Goal: Task Accomplishment & Management: Use online tool/utility

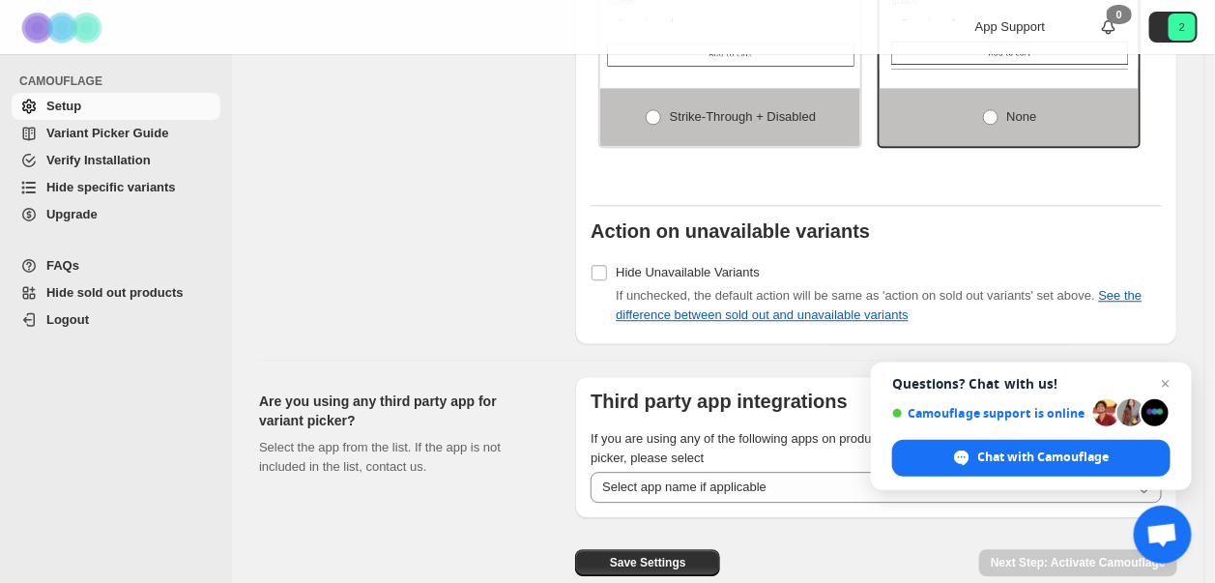
scroll to position [1607, 0]
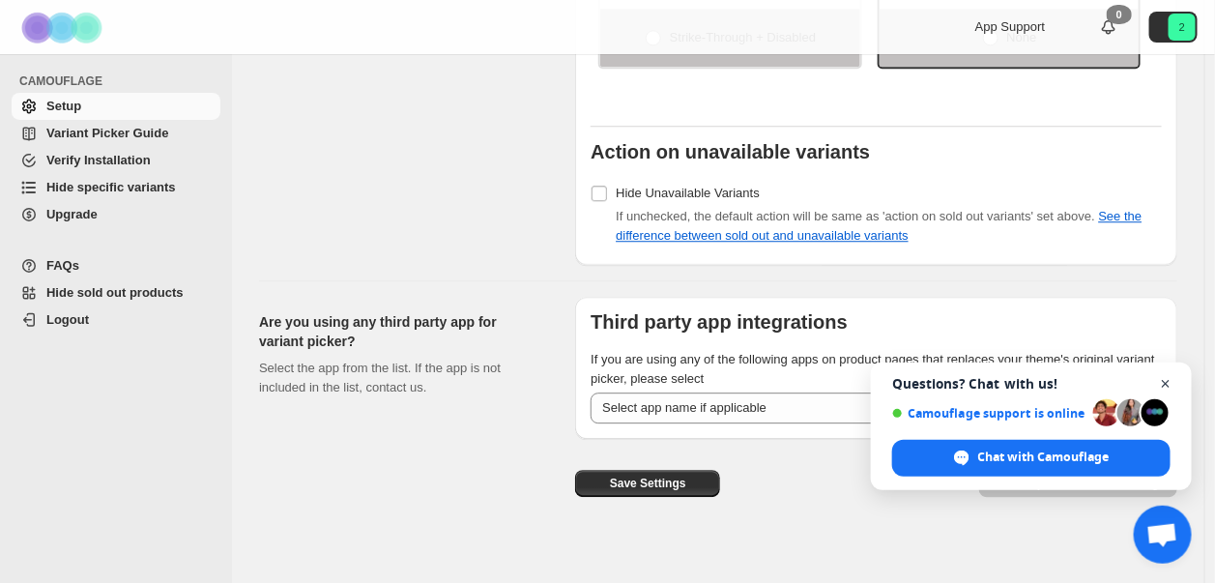
click at [1169, 387] on span "Close chat" at bounding box center [1166, 384] width 24 height 24
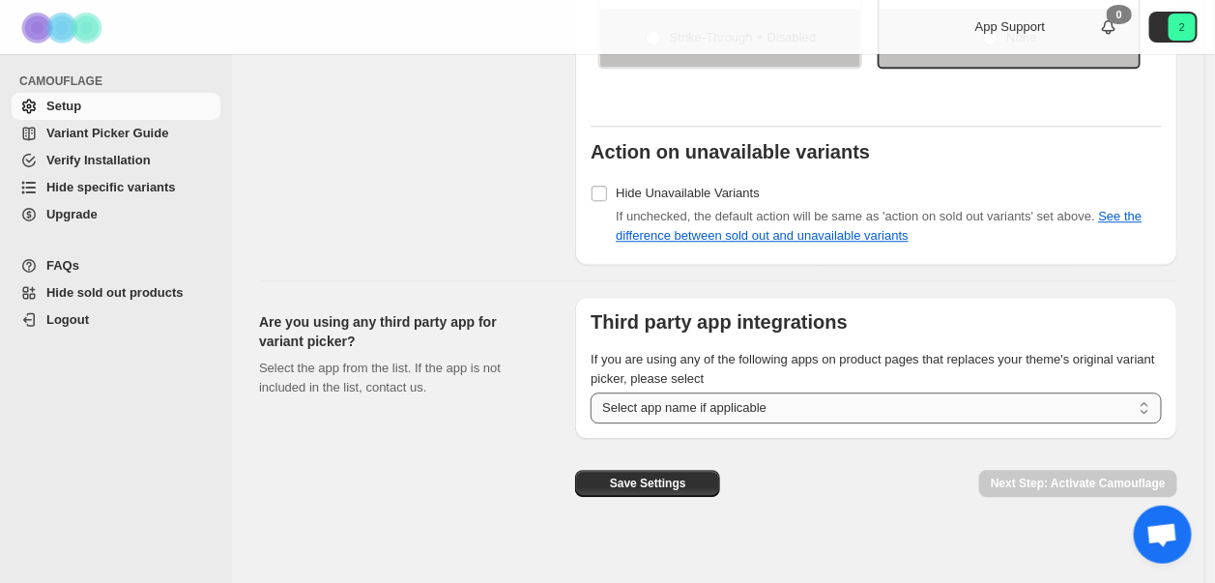
click at [806, 397] on select "**********" at bounding box center [875, 407] width 571 height 31
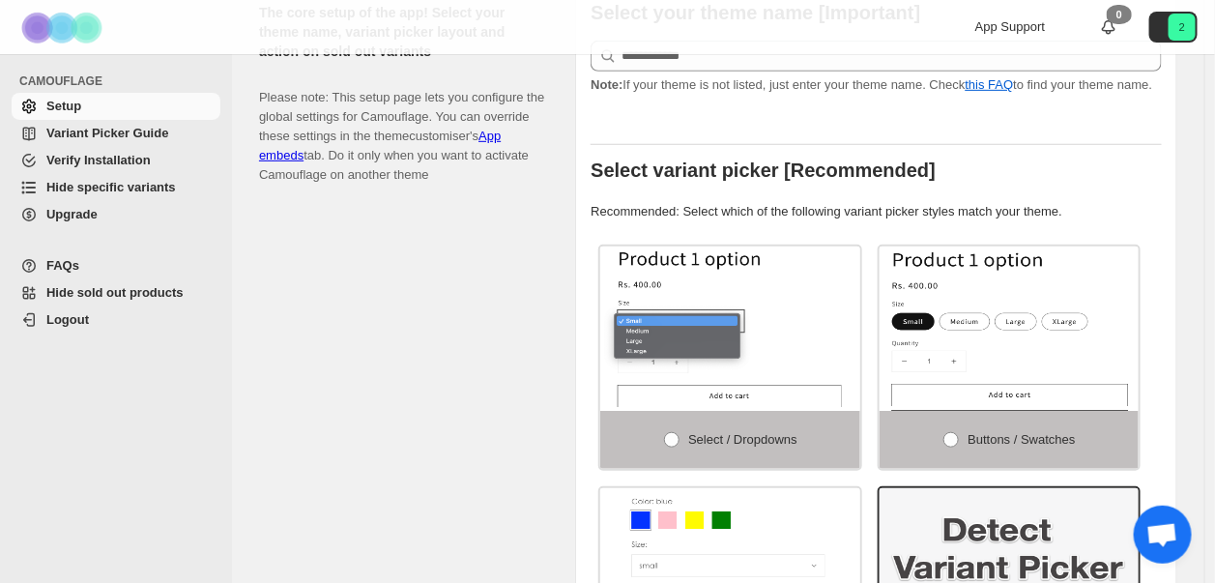
scroll to position [158, 0]
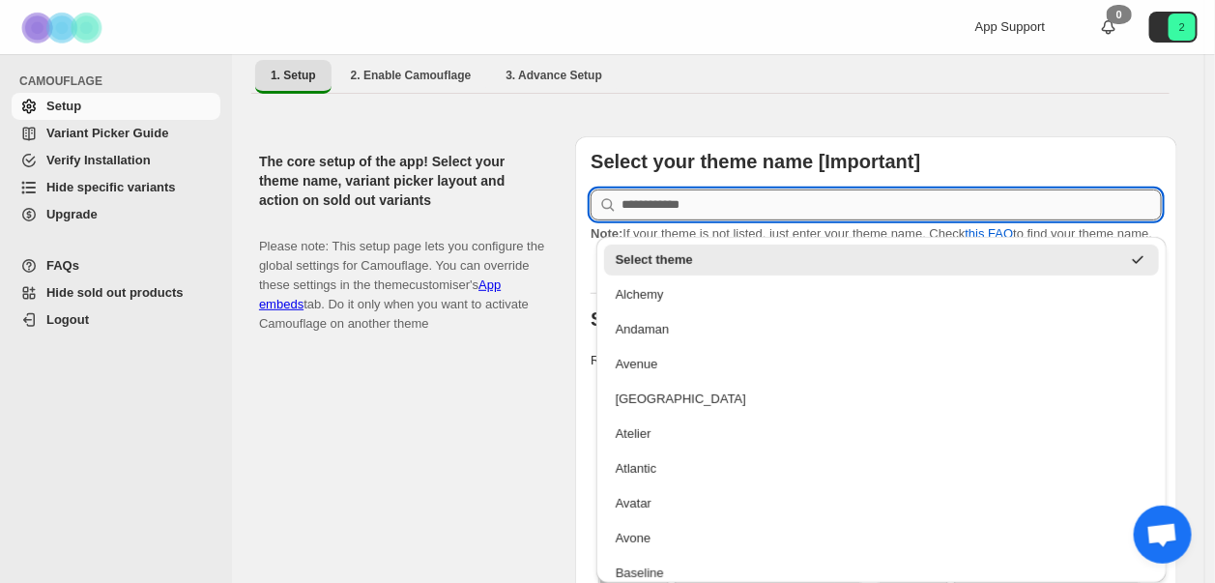
click at [746, 191] on input "text" at bounding box center [891, 204] width 540 height 31
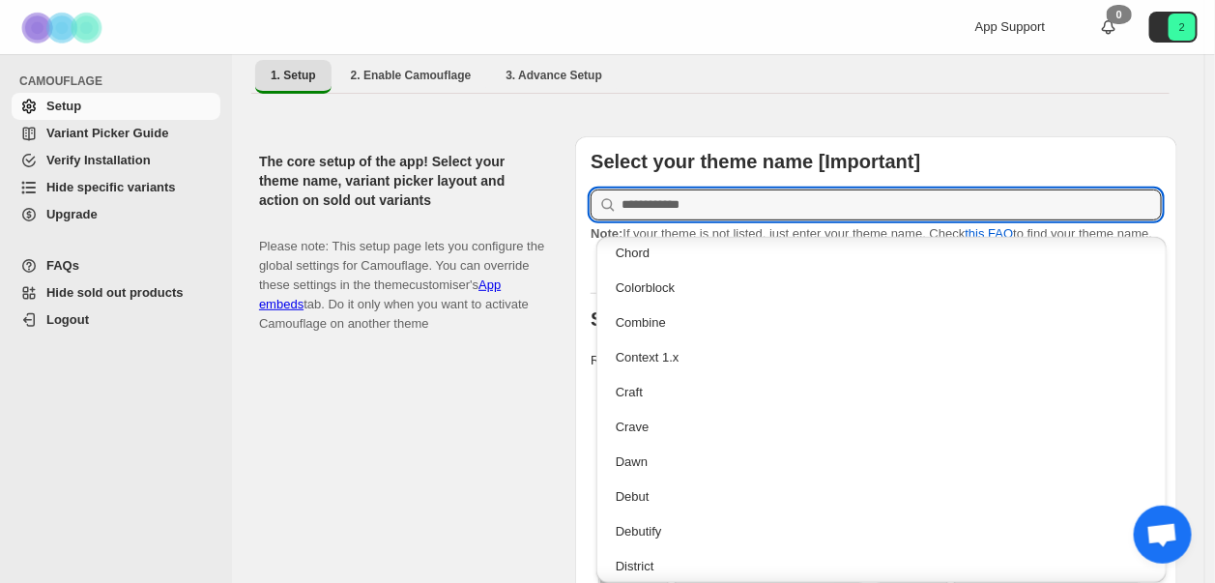
scroll to position [869, 0]
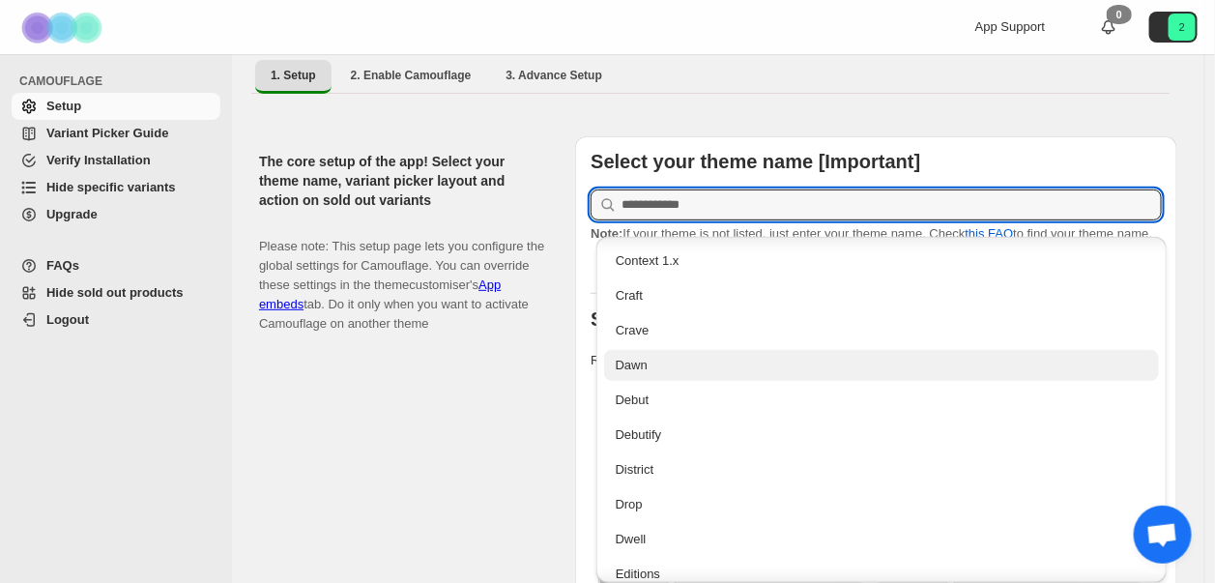
click at [667, 366] on div "Dawn" at bounding box center [882, 365] width 532 height 19
type input "****"
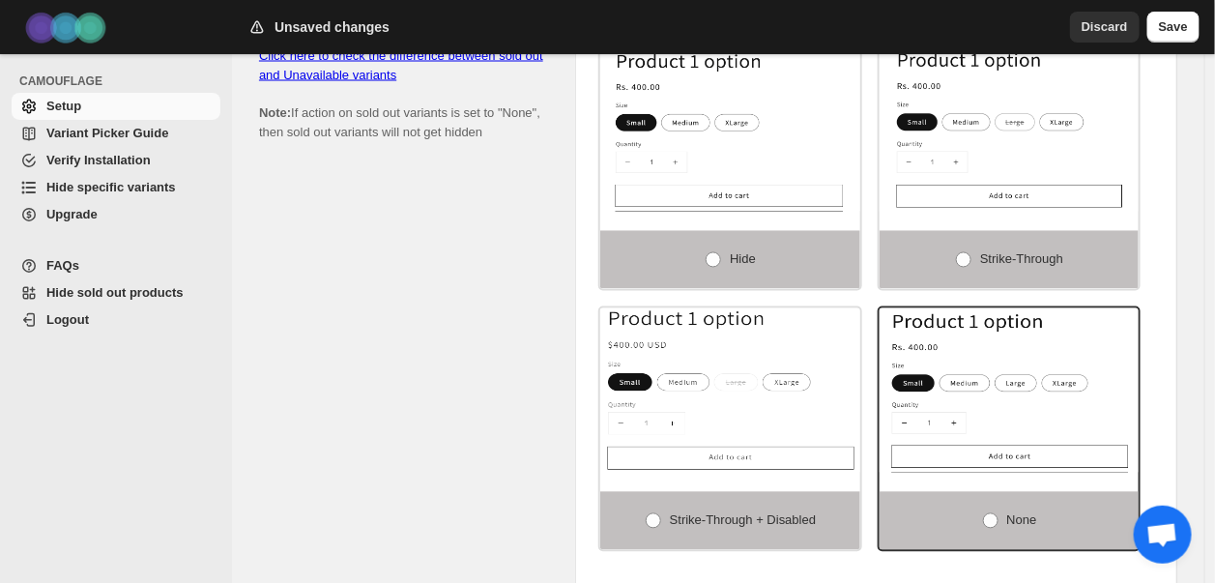
scroll to position [931, 0]
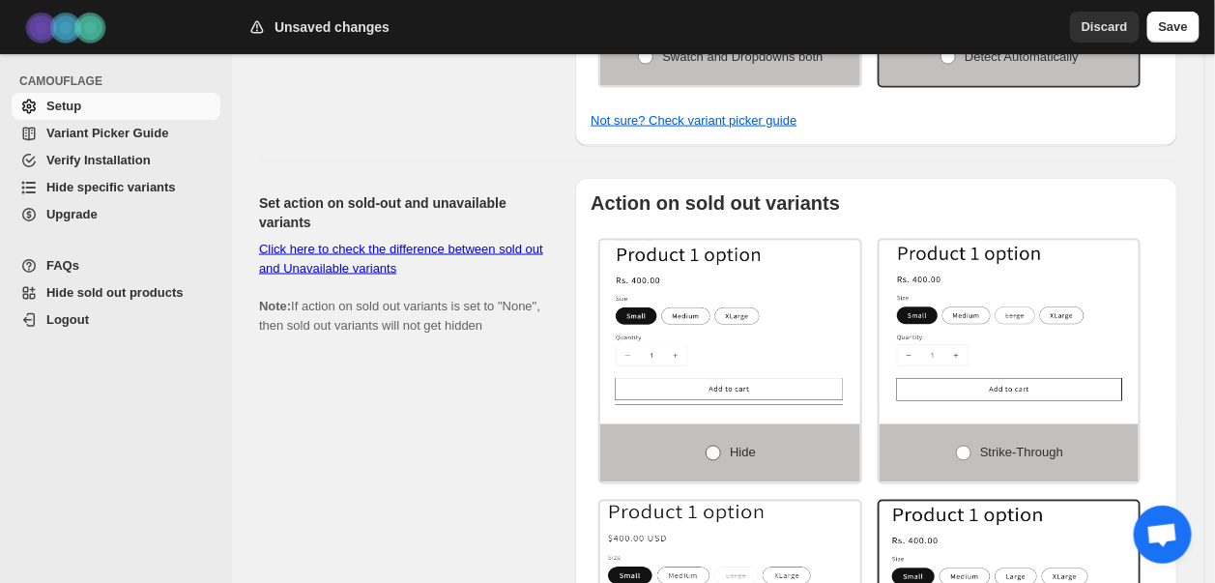
click at [717, 445] on span at bounding box center [712, 452] width 15 height 15
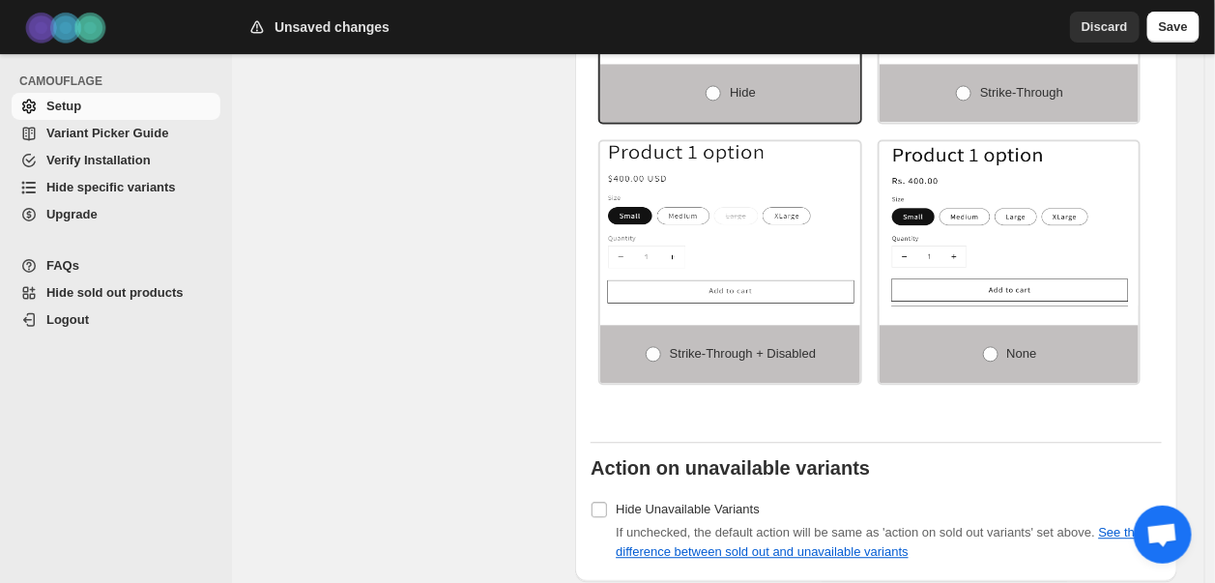
scroll to position [1607, 0]
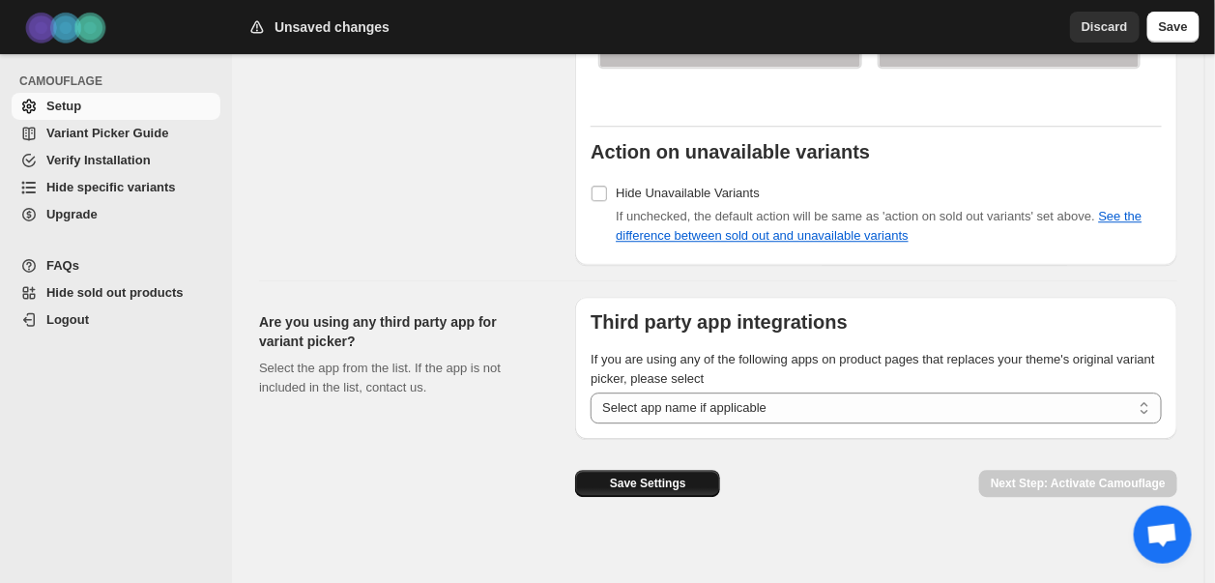
click at [682, 475] on span "Save Settings" at bounding box center [648, 482] width 76 height 15
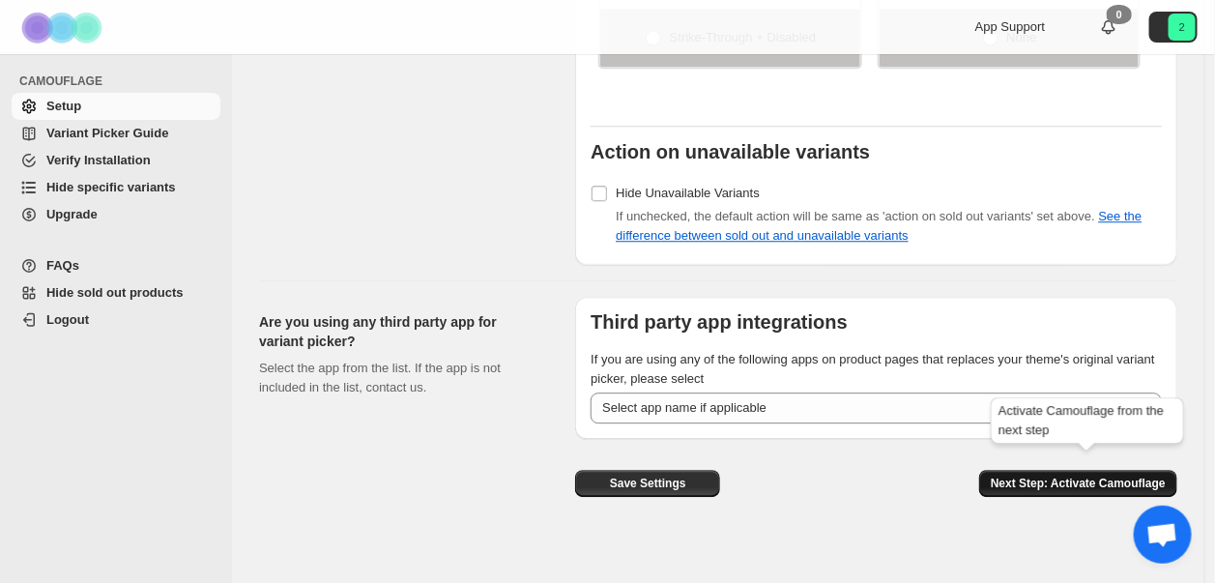
click at [1077, 475] on span "Next Step: Activate Camouflage" at bounding box center [1077, 482] width 175 height 15
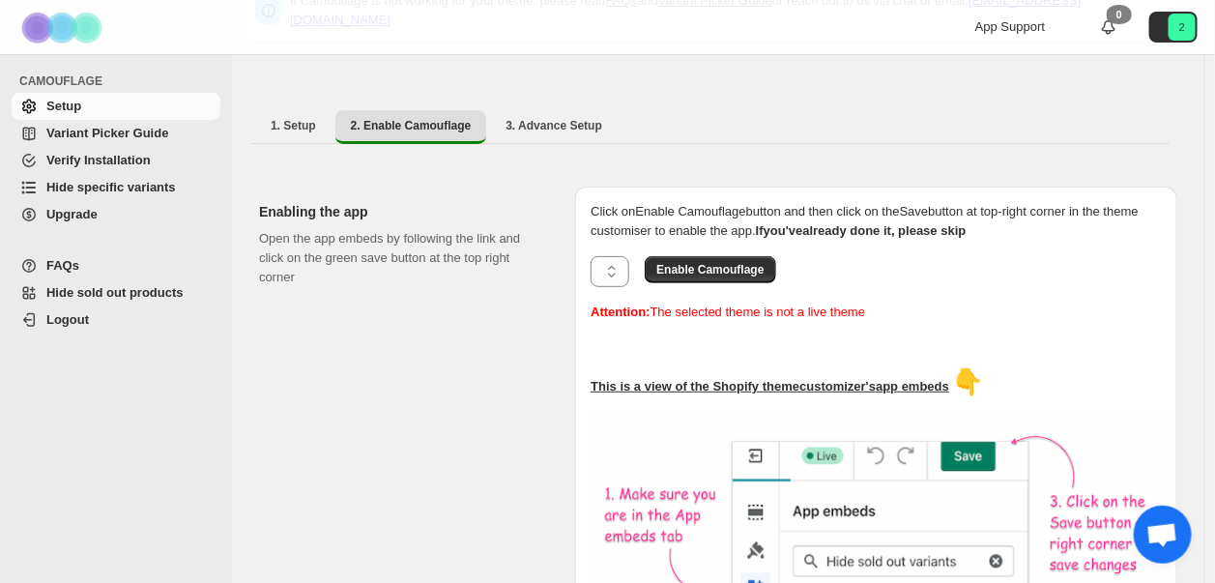
scroll to position [108, 0]
click at [715, 261] on span "Enable Camouflage" at bounding box center [709, 268] width 107 height 15
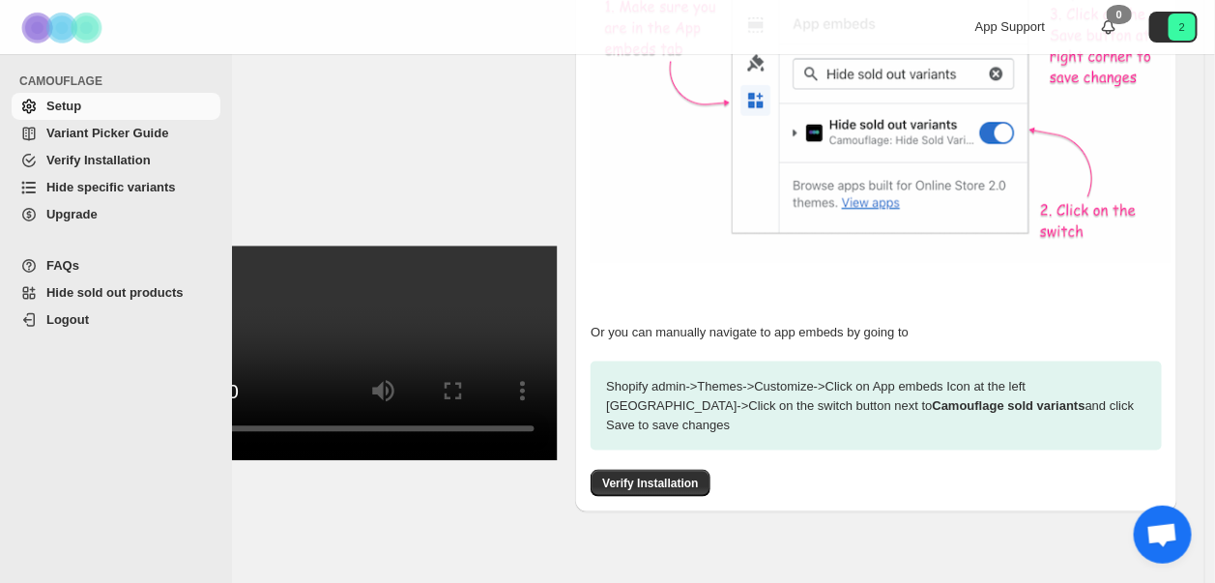
scroll to position [595, 0]
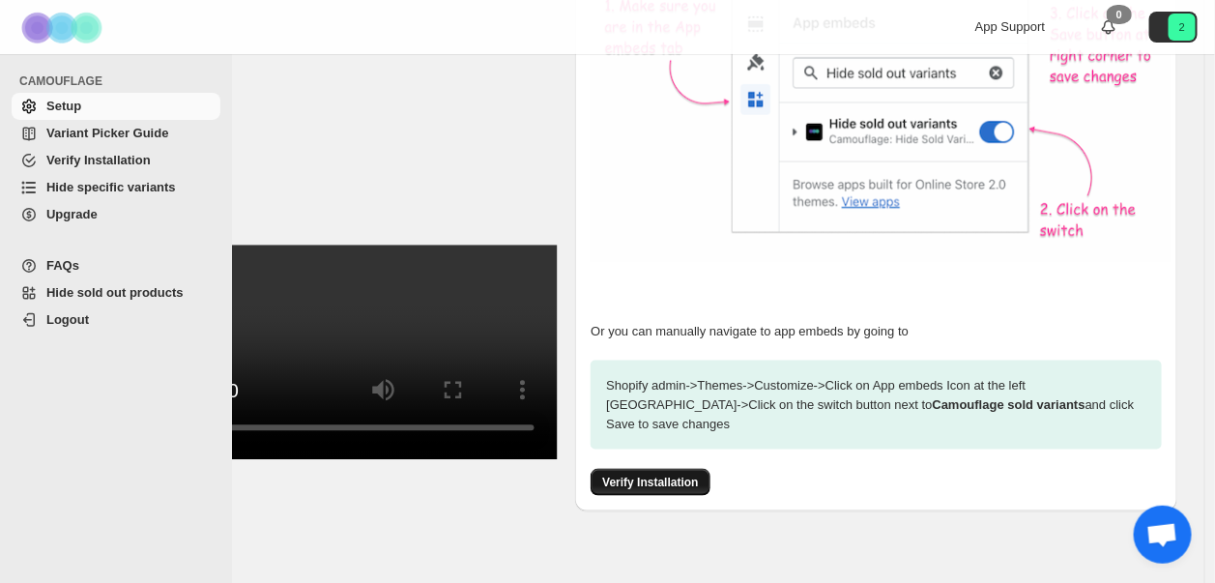
click at [657, 474] on span "Verify Installation" at bounding box center [650, 481] width 96 height 15
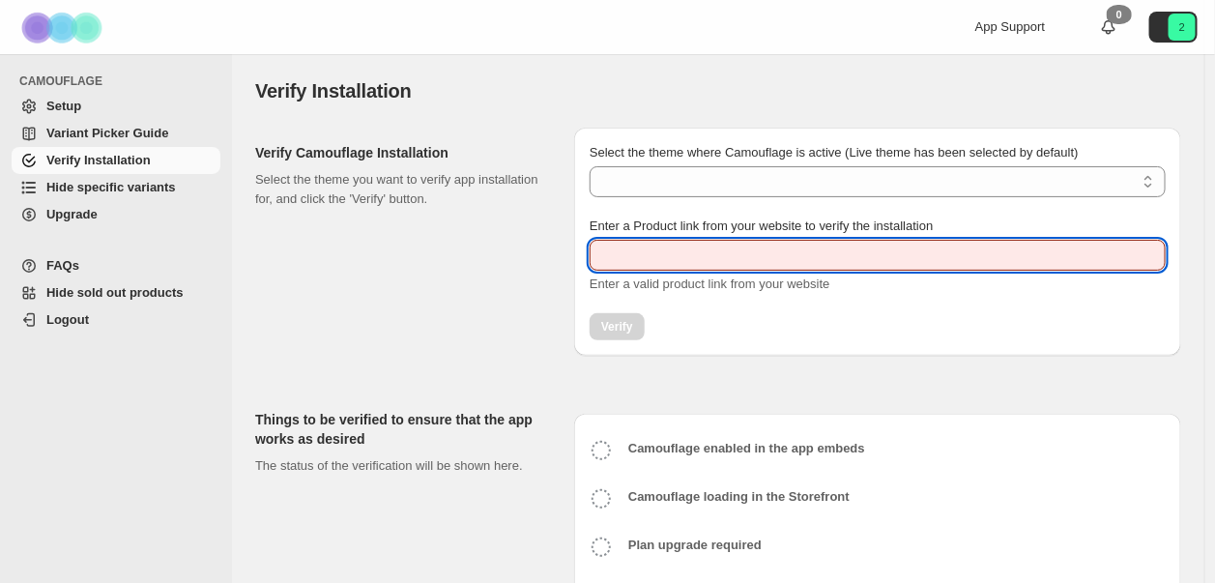
click at [684, 254] on input "Enter a Product link from your website to verify the installation" at bounding box center [877, 255] width 576 height 31
